Goal: Task Accomplishment & Management: Complete application form

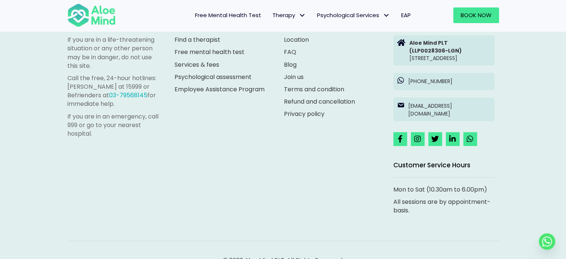
scroll to position [2112, 0]
click at [435, 118] on p "[EMAIL_ADDRESS][DOMAIN_NAME]" at bounding box center [449, 109] width 83 height 15
click at [398, 170] on span "Customer Service Hours" at bounding box center [431, 165] width 77 height 9
click at [301, 73] on link "Join us" at bounding box center [294, 77] width 20 height 9
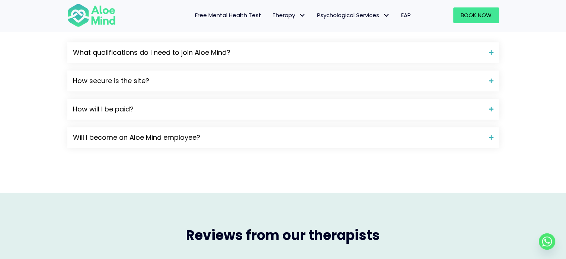
scroll to position [729, 0]
drag, startPoint x: 239, startPoint y: 119, endPoint x: 241, endPoint y: 107, distance: 12.2
click at [241, 107] on div "How do I join Aloe Mind as a therapist? Submit your application online. We will…" at bounding box center [283, 69] width 432 height 158
click at [241, 107] on span "How will I be paid?" at bounding box center [278, 108] width 410 height 10
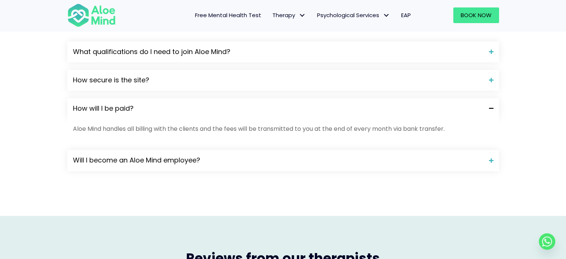
click at [241, 107] on span "How will I be paid?" at bounding box center [278, 108] width 410 height 10
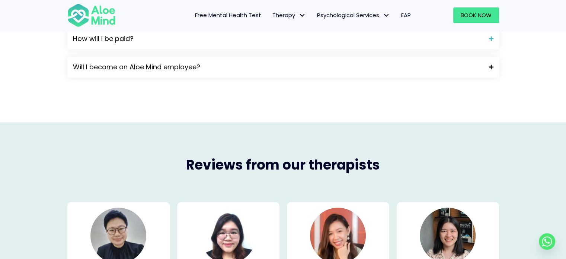
scroll to position [824, 0]
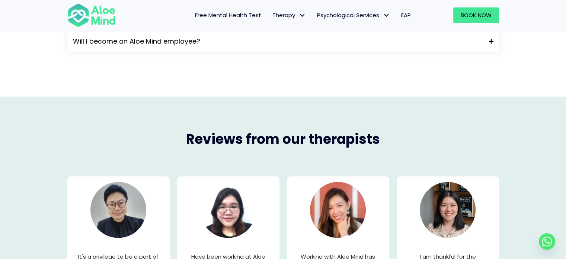
click at [229, 44] on span "Will I become an Aloe Mind employee?" at bounding box center [278, 41] width 410 height 10
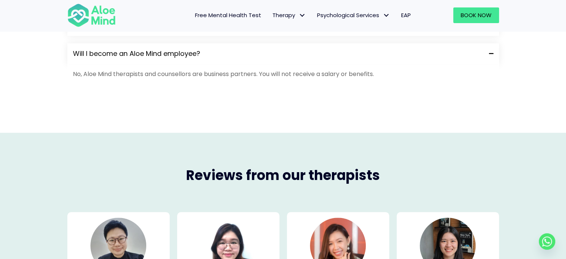
scroll to position [811, 0]
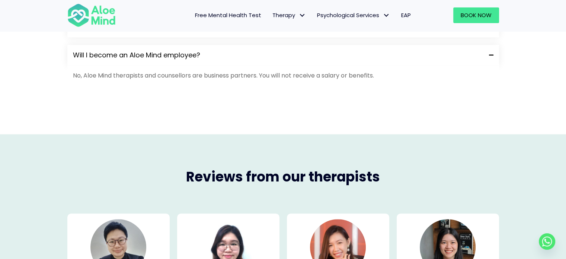
click at [231, 59] on span "Will I become an Aloe Mind employee?" at bounding box center [278, 55] width 410 height 10
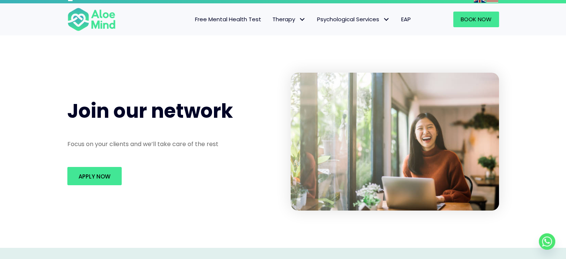
scroll to position [31, 0]
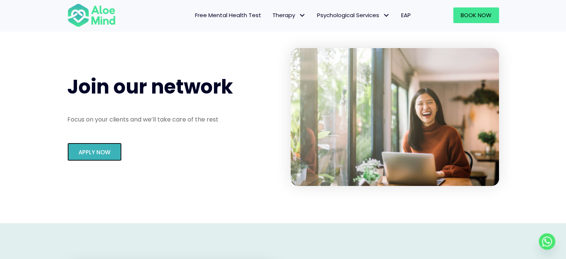
click at [97, 155] on span "Apply Now" at bounding box center [94, 152] width 32 height 8
